Goal: Register for event/course

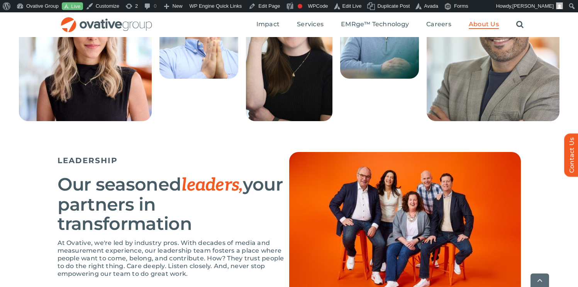
click at [201, 179] on span "leaders," at bounding box center [211, 185] width 61 height 22
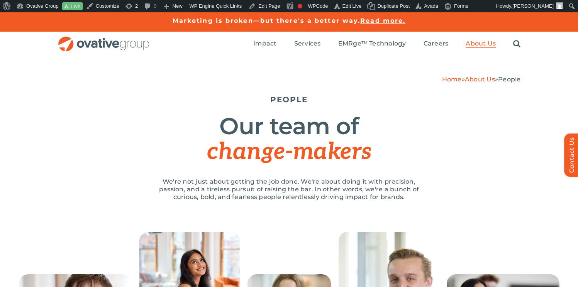
click at [240, 114] on h1 "Our team of change-makers" at bounding box center [288, 139] width 463 height 51
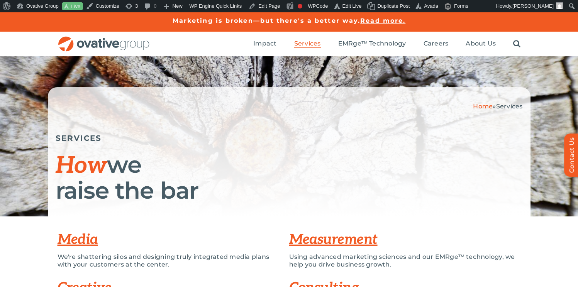
click at [79, 231] on link "Media" at bounding box center [77, 239] width 41 height 17
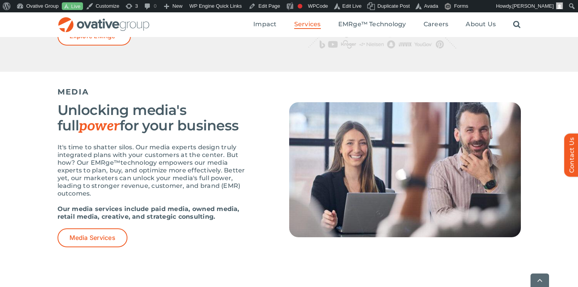
scroll to position [453, 0]
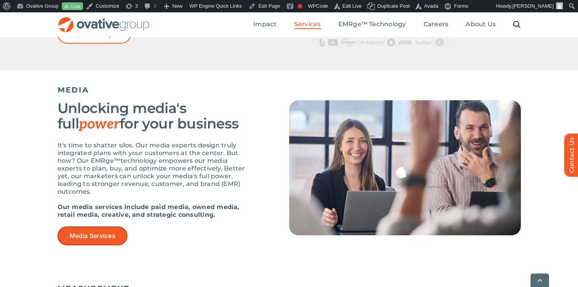
click at [107, 232] on span "Media Services" at bounding box center [92, 235] width 46 height 7
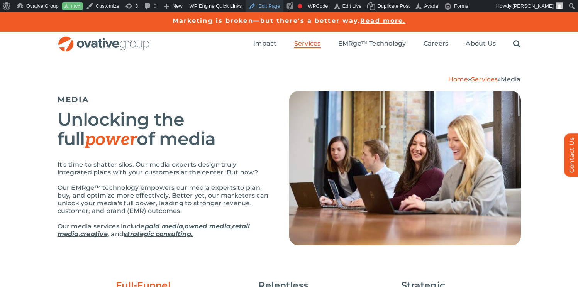
click at [268, 8] on link "Edit Page" at bounding box center [263, 6] width 37 height 12
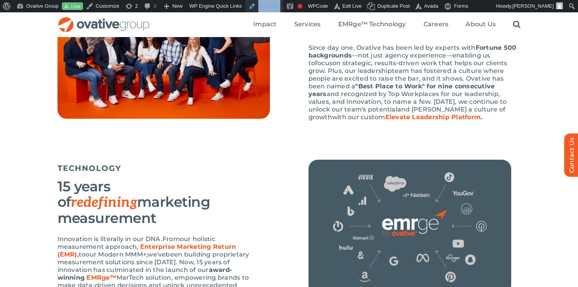
scroll to position [513, 0]
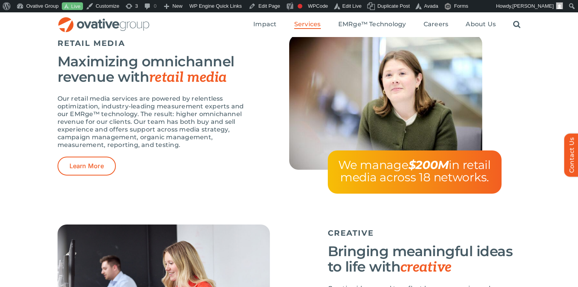
scroll to position [1062, 0]
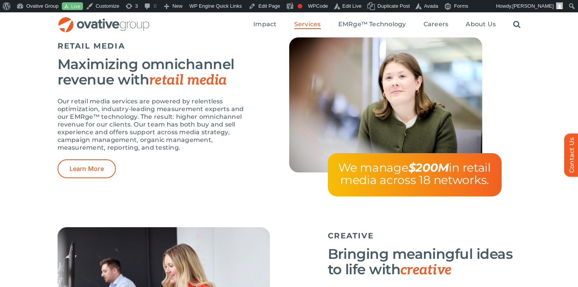
click at [176, 121] on p "Our retail media services are powered by relentless optimization, industry-lead…" at bounding box center [153, 125] width 193 height 54
click at [187, 132] on p "Our retail media services are powered by relentless optimization, industry-lead…" at bounding box center [153, 125] width 193 height 54
click at [226, 150] on p "Our retail media services are powered by relentless optimization, industry-lead…" at bounding box center [153, 125] width 193 height 54
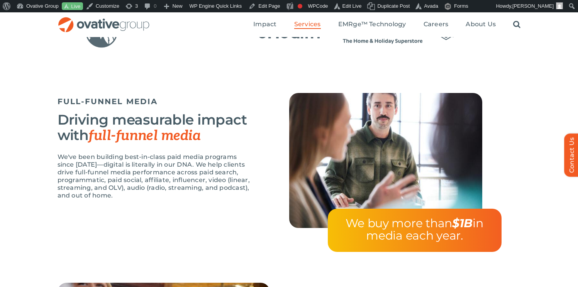
scroll to position [0, 0]
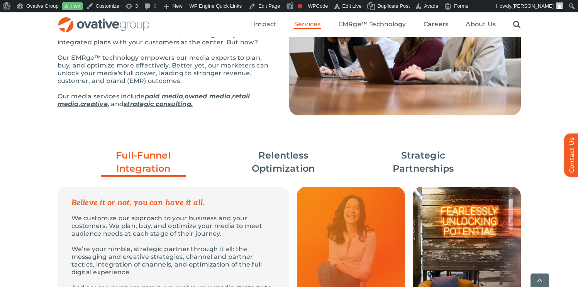
click at [160, 94] on link "paid media" at bounding box center [164, 96] width 38 height 7
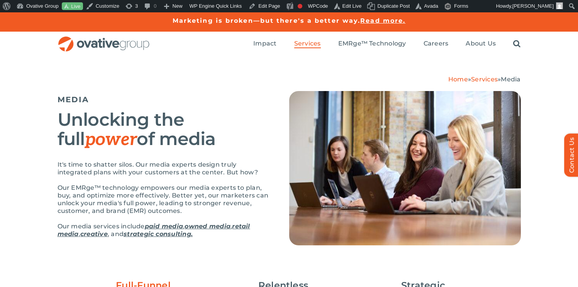
click at [195, 184] on p "Our EMRge™ technology empowers our media experts to plan, buy, and optimize mor…" at bounding box center [163, 199] width 212 height 31
click at [211, 227] on link "owned media" at bounding box center [207, 226] width 46 height 7
click at [156, 224] on link "paid media" at bounding box center [164, 226] width 38 height 7
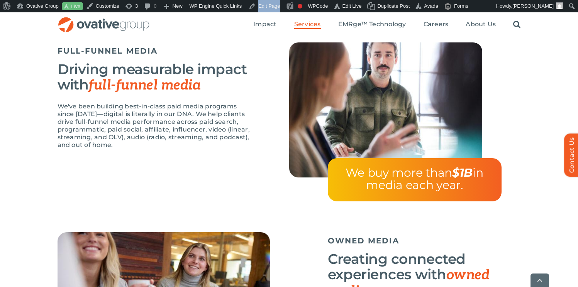
scroll to position [669, 0]
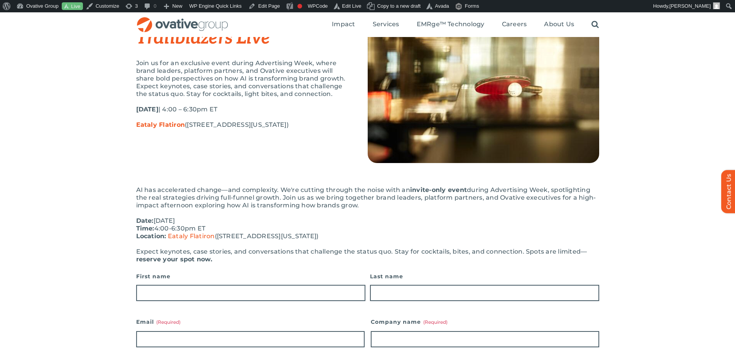
scroll to position [57, 0]
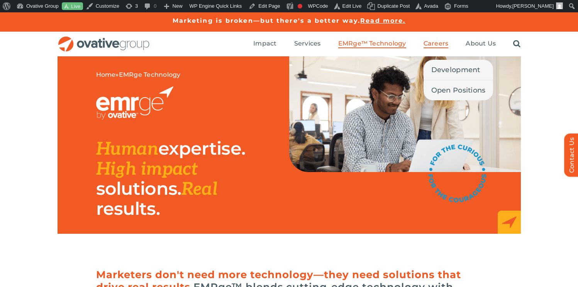
click at [433, 43] on span "Careers" at bounding box center [435, 44] width 25 height 8
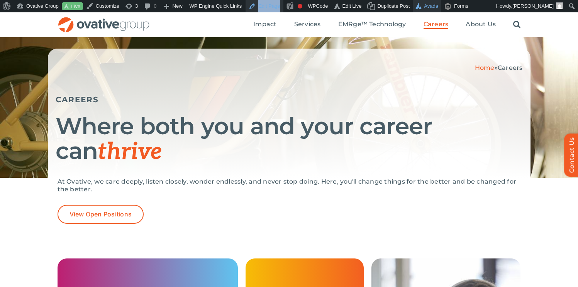
scroll to position [37, 0]
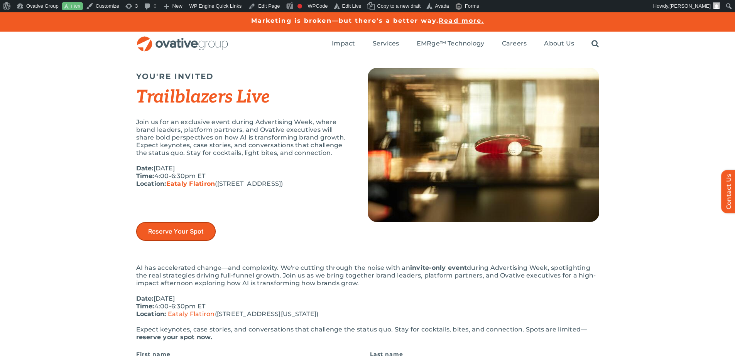
click at [196, 234] on span "Reserve Your Spot" at bounding box center [176, 231] width 56 height 7
click at [305, 170] on p "Date: [DATE] Time: 4:00-6:30pm ET Location: [GEOGRAPHIC_DATA] ([STREET_ADDRESS])" at bounding box center [242, 176] width 212 height 23
click at [218, 156] on p "Join us for an exclusive event during Advertising Week, where brand leaders, pl…" at bounding box center [242, 137] width 212 height 39
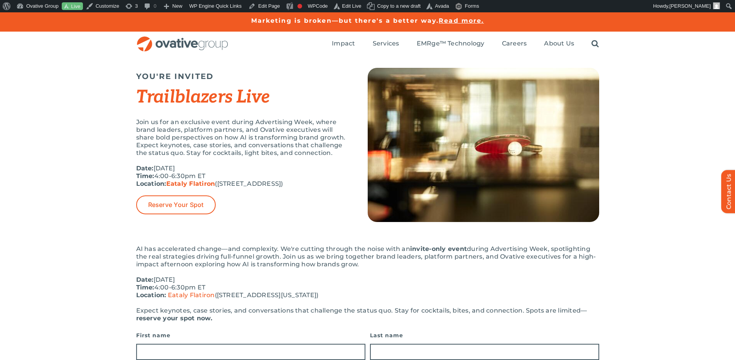
click at [263, 120] on p "Join us for an exclusive event during Advertising Week, where brand leaders, pl…" at bounding box center [242, 137] width 212 height 39
click at [313, 172] on p "Date: October 6th, 2025 Time: 4:00-6:30pm ET Location: Eataly Flatiron (200 5th…" at bounding box center [242, 176] width 212 height 23
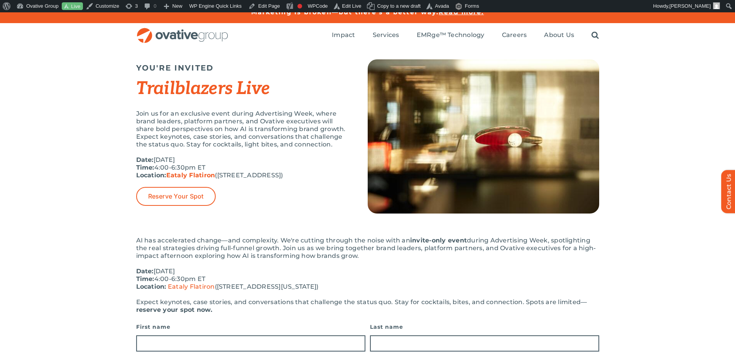
scroll to position [108, 0]
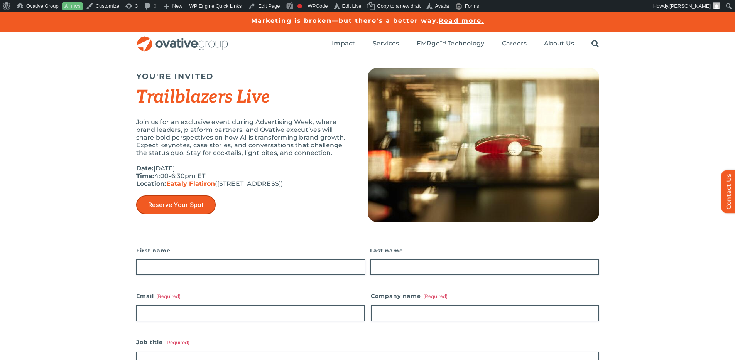
click at [192, 204] on span "Reserve Your Spot" at bounding box center [176, 204] width 56 height 7
click at [640, 226] on div "YOU'RE INVITED Trailblazers Live Join us for an exclusive event during Advertis…" at bounding box center [367, 150] width 735 height 189
click at [152, 202] on span "Reserve Your Spot" at bounding box center [176, 204] width 56 height 7
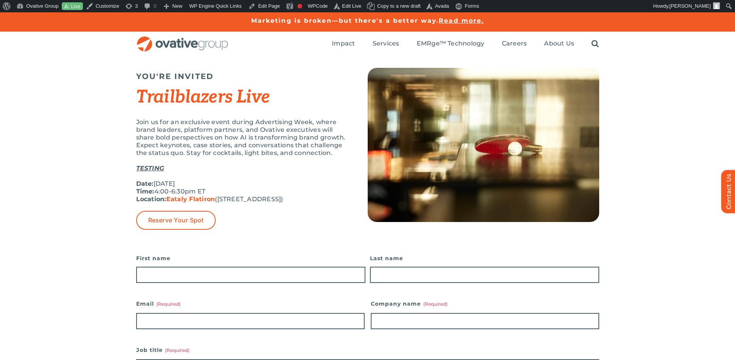
click at [210, 167] on p "TESTING" at bounding box center [242, 169] width 212 height 8
click at [153, 168] on link "TESTING" at bounding box center [150, 168] width 28 height 7
click at [155, 168] on link "TESTING" at bounding box center [150, 168] width 28 height 7
click at [187, 220] on span "Reserve Your Spot" at bounding box center [176, 220] width 56 height 7
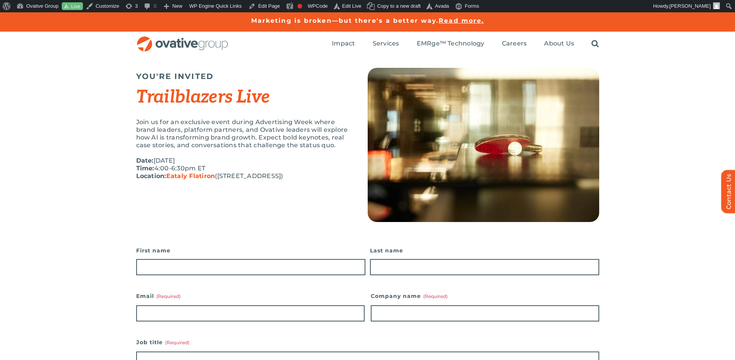
click at [321, 143] on p "Join us for an exclusive event during Advertising Week where brand leaders, pla…" at bounding box center [242, 133] width 212 height 31
click at [320, 175] on p "Date: October 6th, 2025 Time: 4:00-6:30pm ET Location: Eataly Flatiron (200 5th…" at bounding box center [242, 168] width 212 height 23
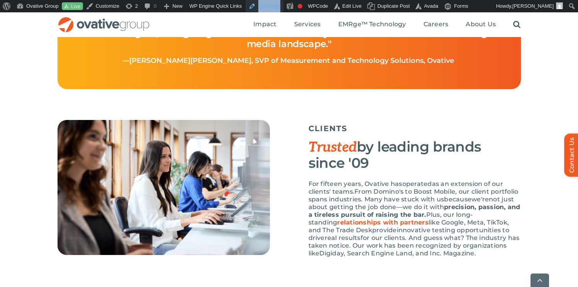
scroll to position [880, 0]
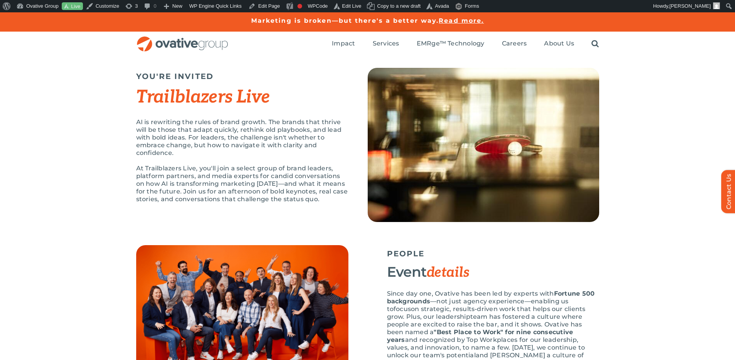
click at [343, 187] on p "At Trailblazers Live, you'll join a select group of brand leaders, platform par…" at bounding box center [242, 184] width 212 height 39
click at [642, 179] on div "YOU'RE INVITED Trailblazers Live AI is rewriting the rules of brand growth. The…" at bounding box center [367, 150] width 735 height 189
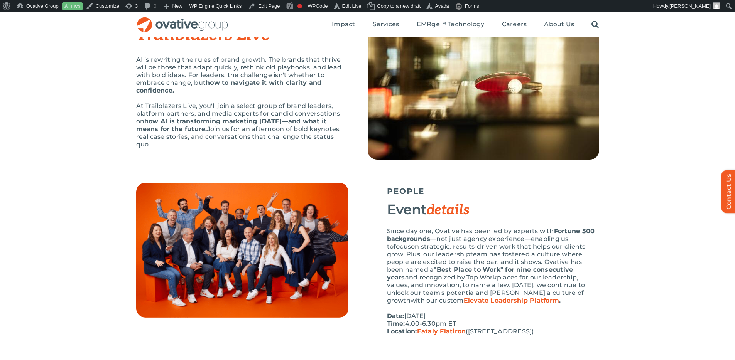
scroll to position [61, 0]
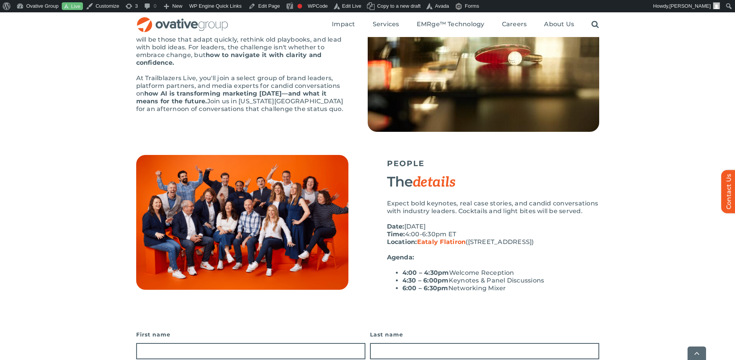
scroll to position [91, 0]
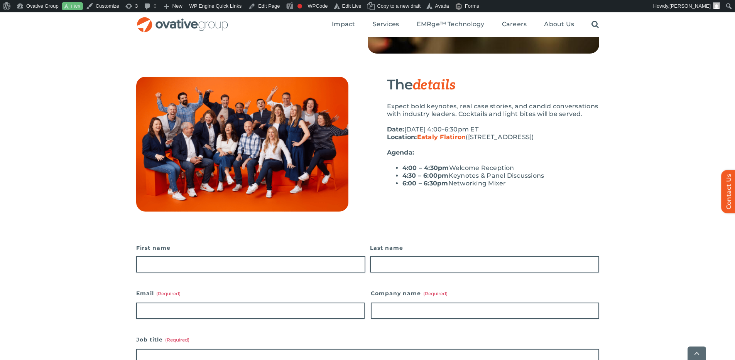
scroll to position [170, 0]
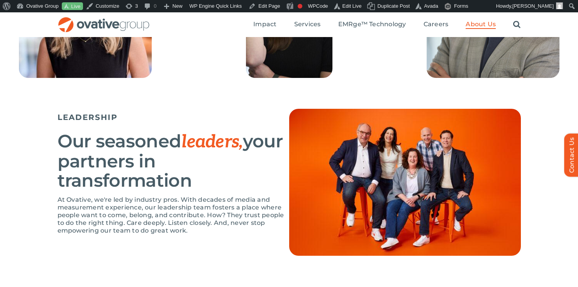
scroll to position [430, 0]
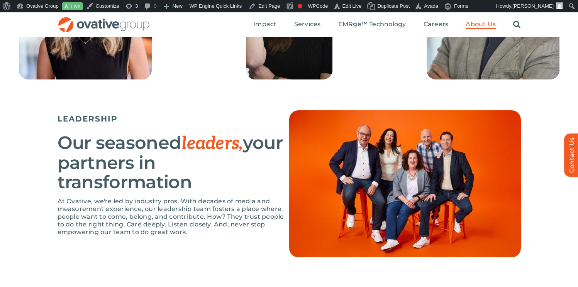
click at [535, 128] on div "LEADERSHIP Our seasoned leaders, your partners in transformation At Ovative, we…" at bounding box center [289, 199] width 578 height 178
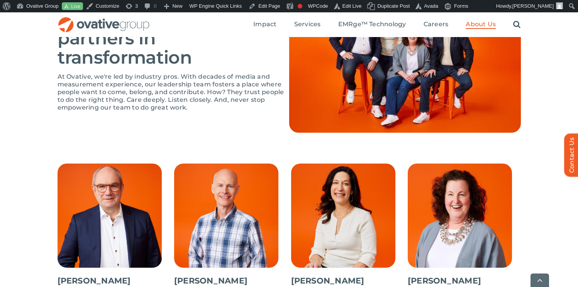
scroll to position [569, 0]
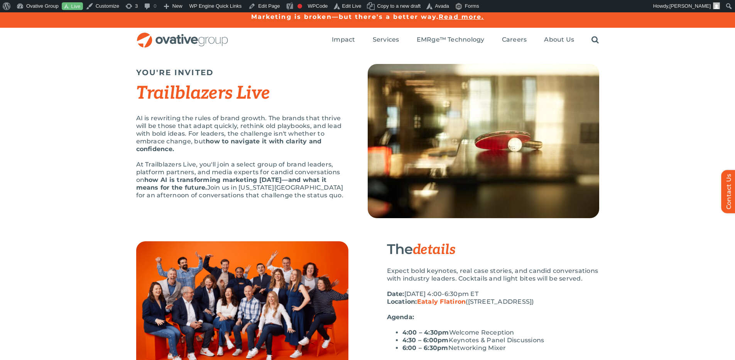
scroll to position [5, 0]
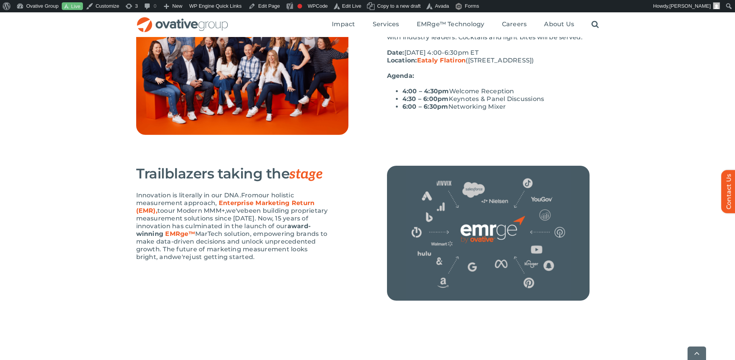
scroll to position [247, 0]
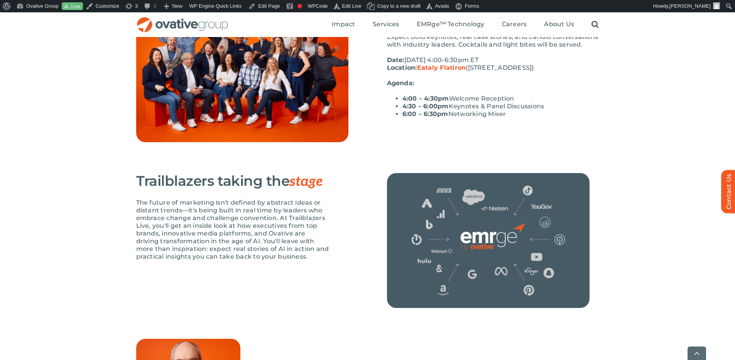
scroll to position [242, 0]
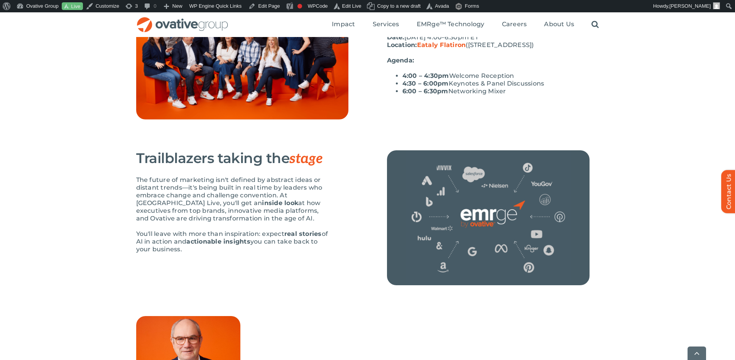
scroll to position [261, 0]
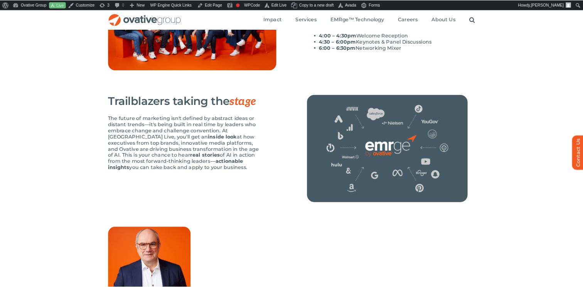
scroll to position [292, 0]
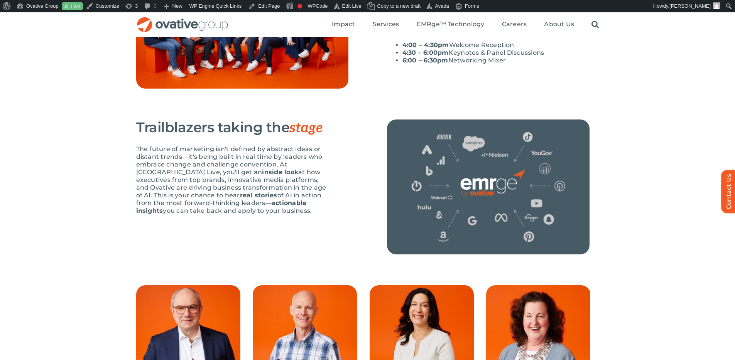
click at [302, 175] on p "The future of marketing isn't defined by abstract ideas or distant trends—it's …" at bounding box center [232, 179] width 193 height 69
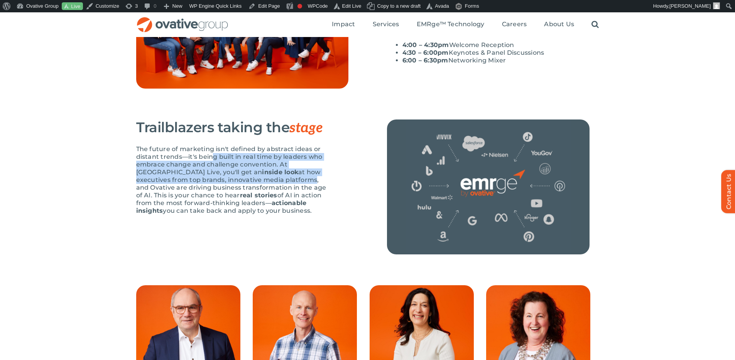
drag, startPoint x: 211, startPoint y: 159, endPoint x: 248, endPoint y: 176, distance: 41.1
click at [248, 176] on p "The future of marketing isn't defined by abstract ideas or distant trends—it's …" at bounding box center [232, 179] width 193 height 69
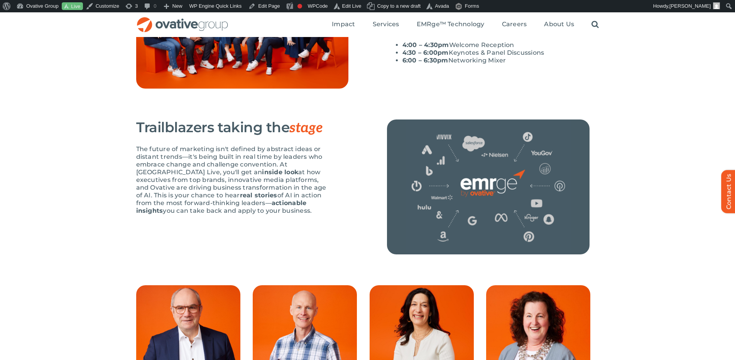
click at [248, 179] on p "The future of marketing isn't defined by abstract ideas or distant trends—it's …" at bounding box center [232, 179] width 193 height 69
click at [257, 178] on p "The future of marketing isn't defined by abstract ideas or distant trends—it's …" at bounding box center [232, 179] width 193 height 69
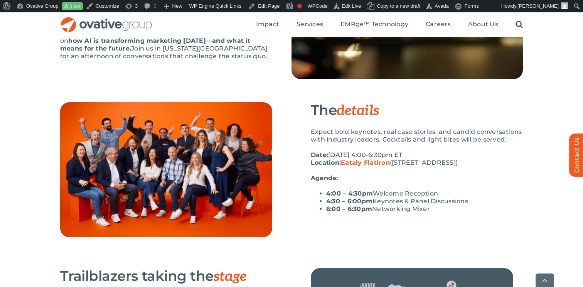
scroll to position [149, 0]
